Goal: Information Seeking & Learning: Learn about a topic

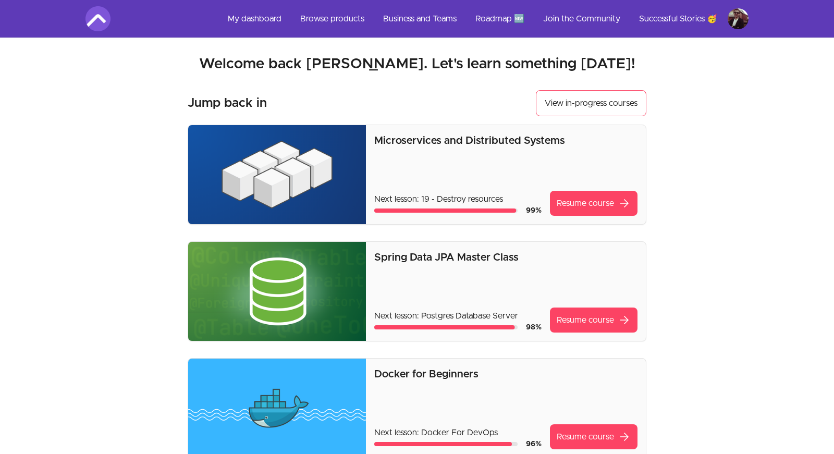
click at [318, 168] on img at bounding box center [277, 174] width 178 height 99
click at [584, 206] on link "Resume course arrow_forward" at bounding box center [594, 203] width 88 height 25
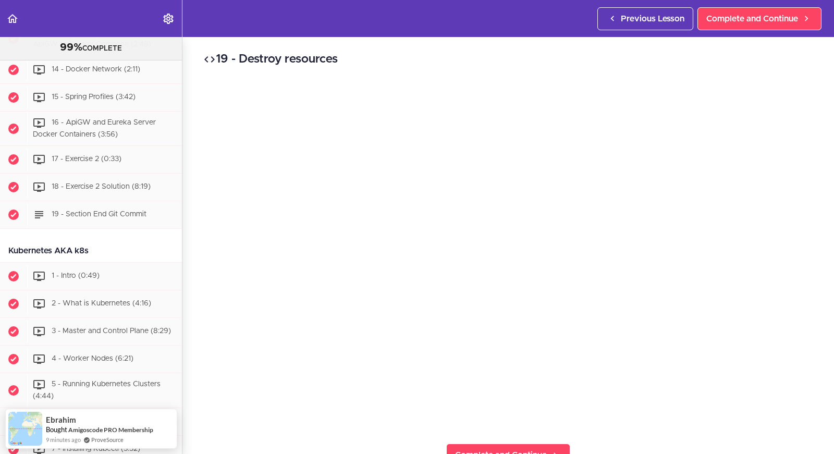
scroll to position [3065, 0]
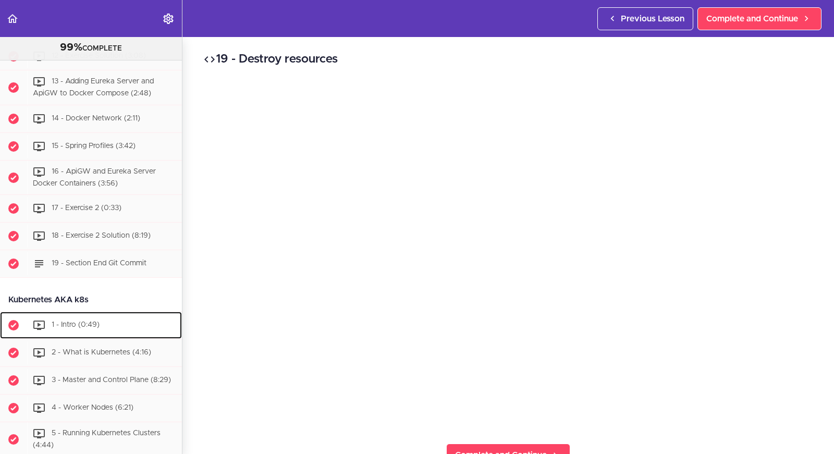
click at [82, 321] on span "1 - Intro (0:49)" at bounding box center [76, 324] width 48 height 7
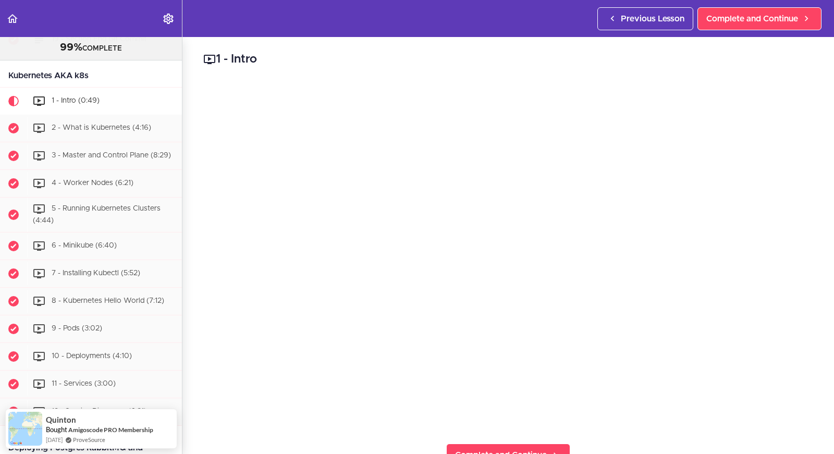
click at [298, 434] on div "1 - Intro Complete and Continue 1 - Follow us on LinkedIn 2 - Subscribe to our …" at bounding box center [507, 245] width 651 height 417
